Goal: Task Accomplishment & Management: Manage account settings

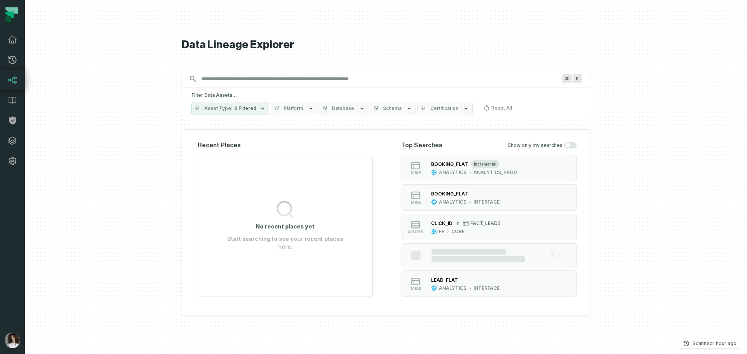
click at [191, 137] on div "Recent Places No recent places yet Start searching to see your recent places he…" at bounding box center [386, 223] width 408 height 187
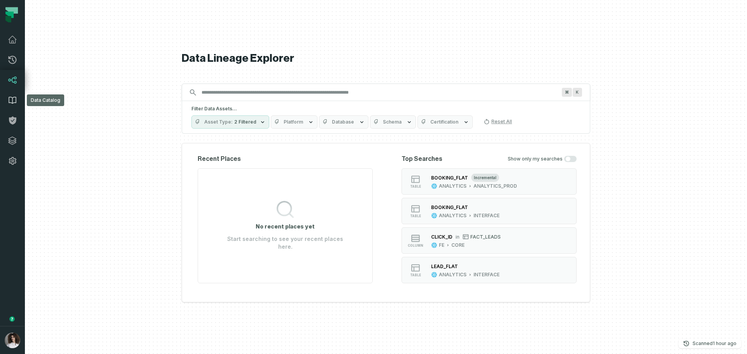
click at [19, 97] on link "Data Catalog" at bounding box center [12, 100] width 25 height 20
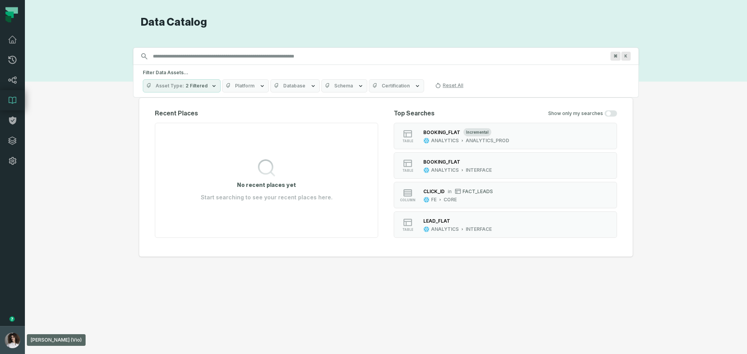
click at [14, 342] on img "button" at bounding box center [13, 341] width 16 height 16
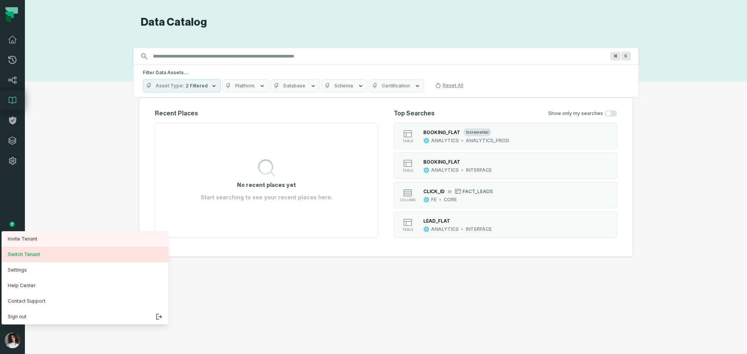
click at [36, 257] on button "Switch Tenant" at bounding box center [85, 255] width 167 height 16
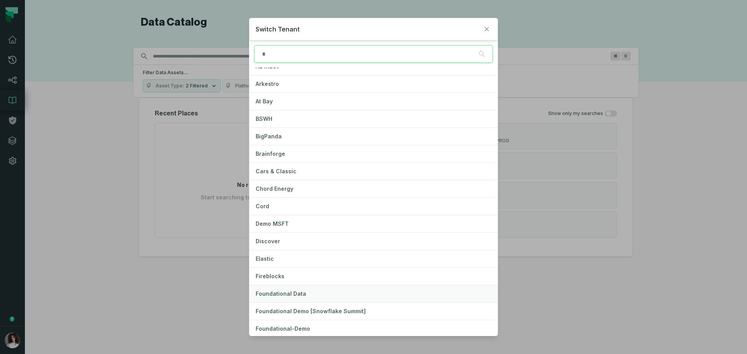
scroll to position [20, 0]
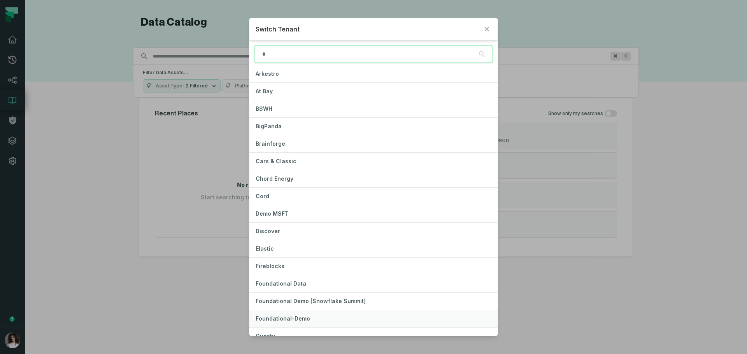
click at [295, 316] on span "Foundational-Demo" at bounding box center [283, 319] width 54 height 7
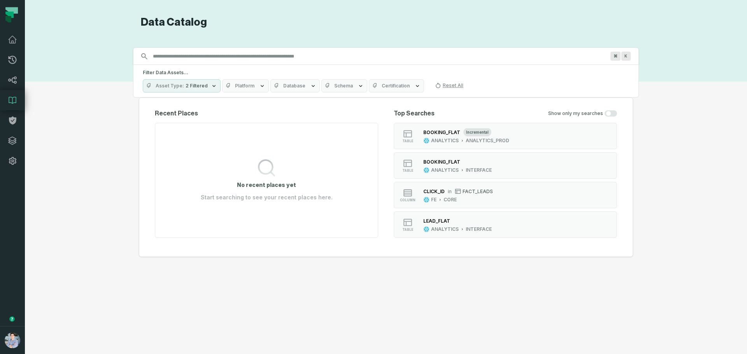
click at [22, 277] on button "button" at bounding box center [12, 248] width 25 height 155
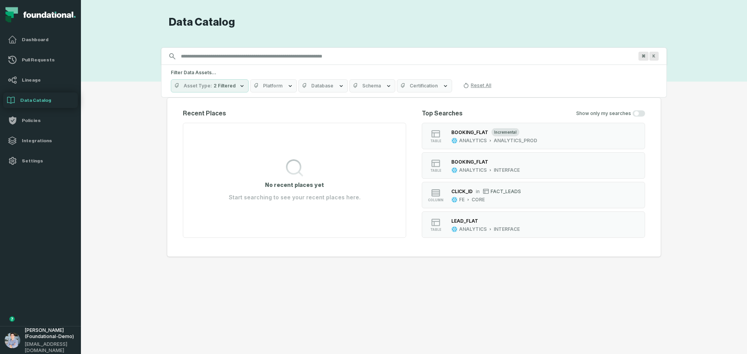
click at [180, 242] on div "Recent Places No recent places yet Start searching to see your recent places he…" at bounding box center [414, 178] width 494 height 160
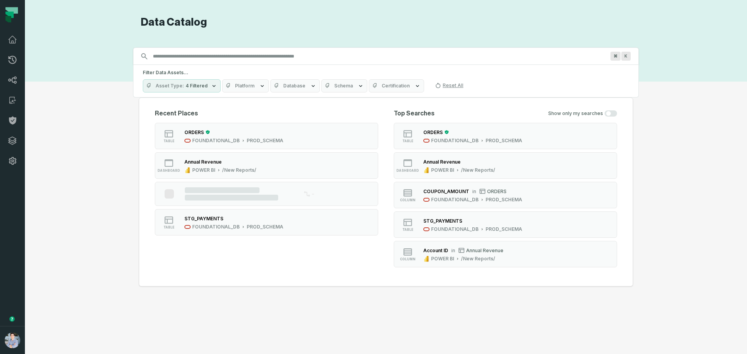
click at [8, 205] on button "button" at bounding box center [12, 248] width 25 height 155
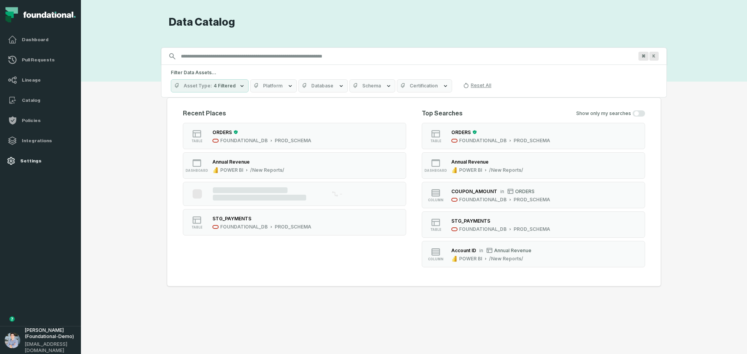
click at [9, 162] on icon at bounding box center [10, 160] width 9 height 9
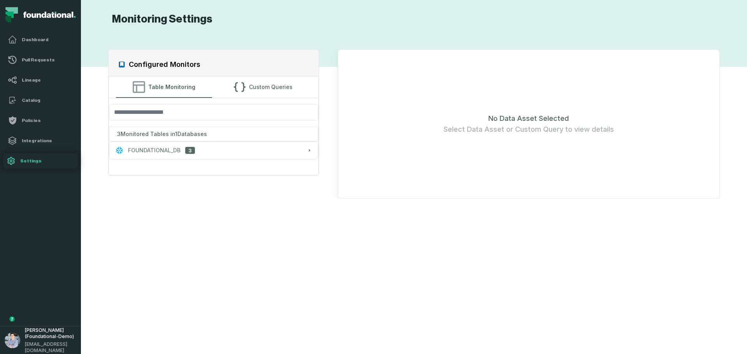
click at [282, 272] on div "Configured Monitors Table Monitoring Custom Queries 3 Monitored Tables in 1 Dat…" at bounding box center [414, 190] width 650 height 310
click at [247, 144] on button "FOUNDATIONAL_DB 3" at bounding box center [213, 150] width 209 height 17
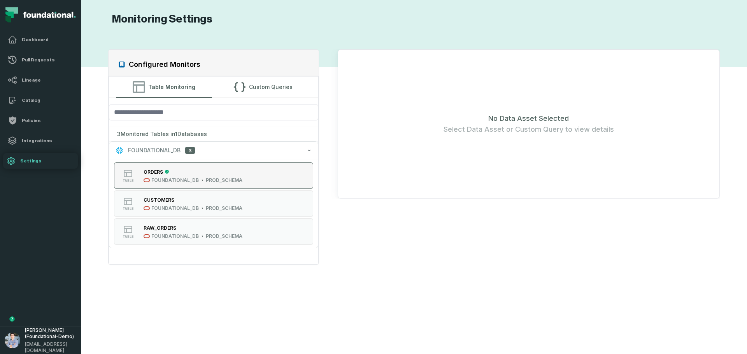
click at [232, 187] on button "table ORDERS FOUNDATIONAL_DB PROD_SCHEMA" at bounding box center [213, 176] width 199 height 26
click at [399, 244] on div "Configured Monitors Table Monitoring Custom Queries 3 Monitored Tables in 1 Dat…" at bounding box center [414, 190] width 650 height 310
click at [120, 153] on icon "button" at bounding box center [119, 150] width 7 height 7
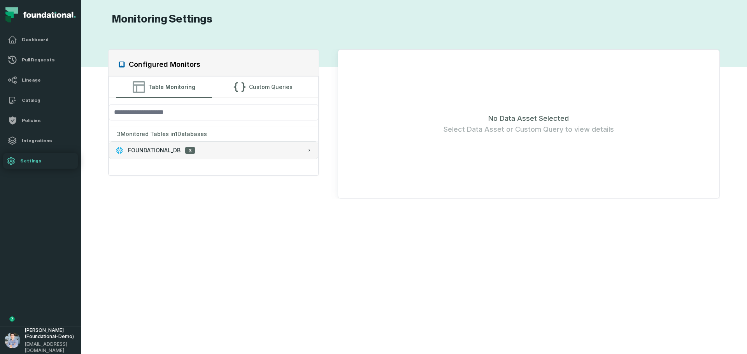
click at [120, 153] on icon "button" at bounding box center [119, 150] width 7 height 7
